Goal: Information Seeking & Learning: Learn about a topic

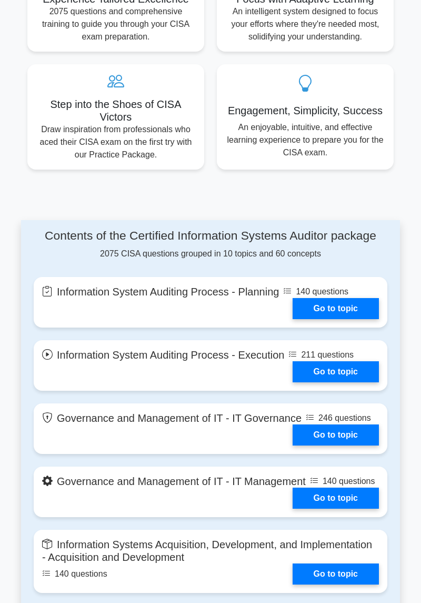
scroll to position [593, 0]
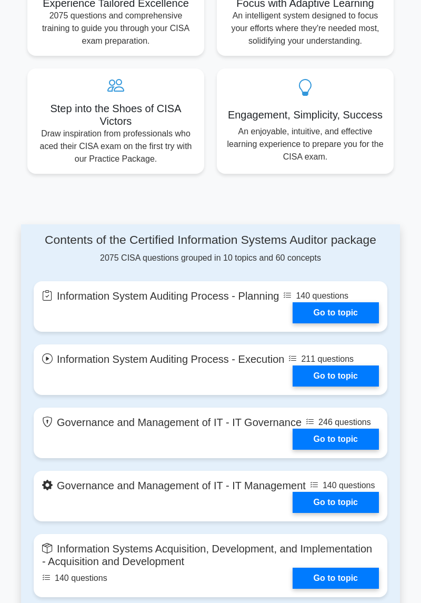
click at [345, 316] on link "Go to topic" at bounding box center [336, 312] width 86 height 21
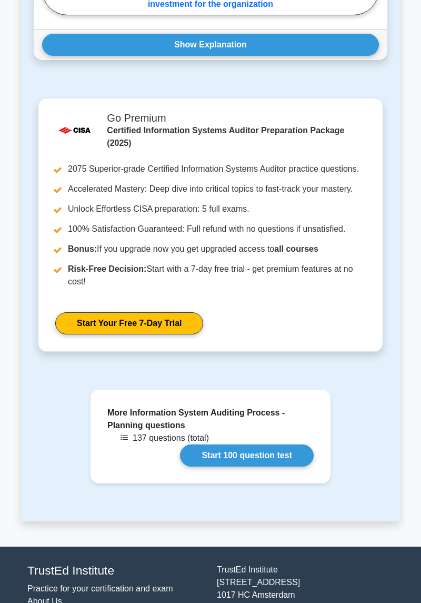
scroll to position [1419, 0]
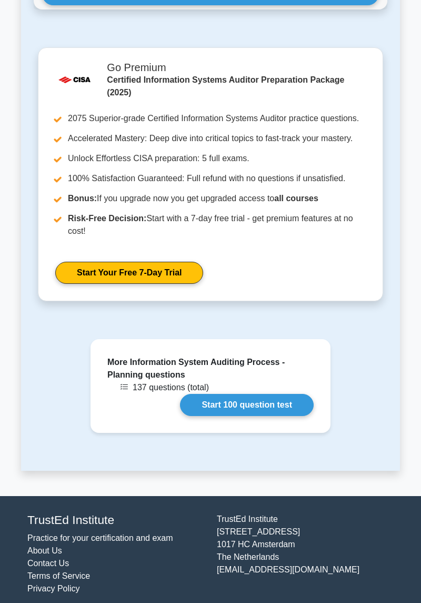
click at [288, 399] on link "Start 100 question test" at bounding box center [247, 405] width 134 height 22
